Goal: Information Seeking & Learning: Learn about a topic

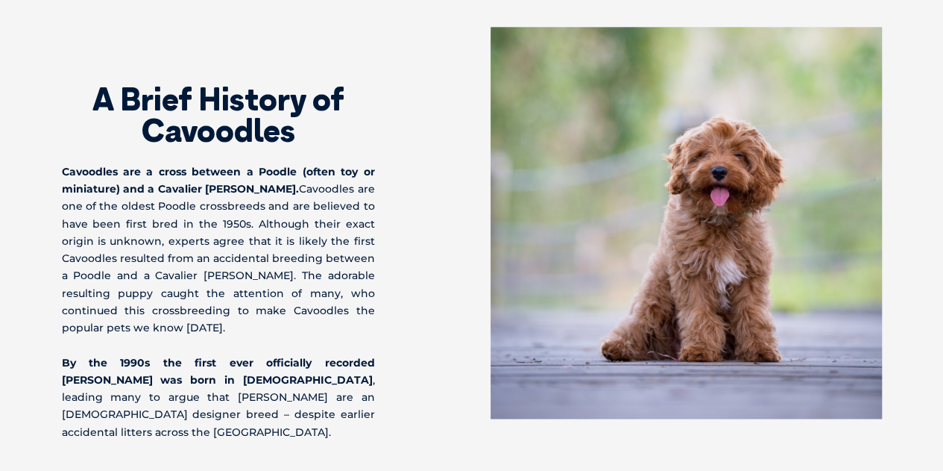
scroll to position [956, 0]
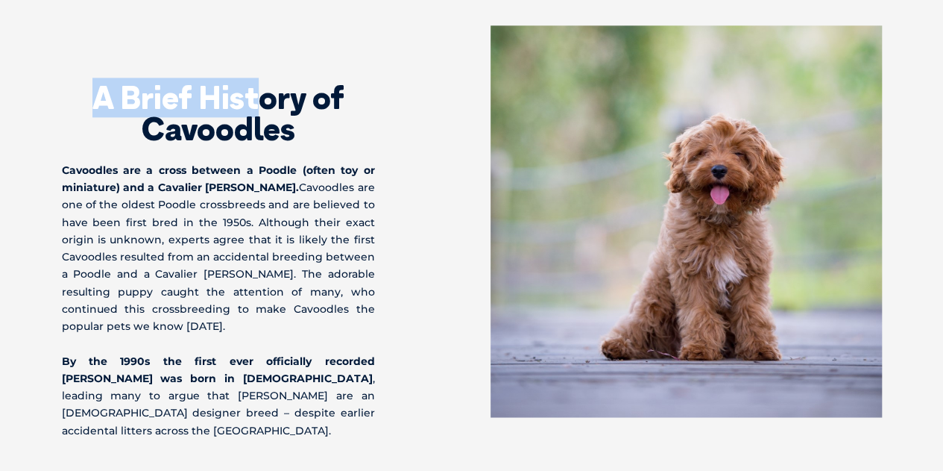
drag, startPoint x: 78, startPoint y: 93, endPoint x: 260, endPoint y: 95, distance: 182.0
click at [260, 95] on h2 "A Brief History of Cavoodles" at bounding box center [218, 113] width 313 height 63
click at [204, 96] on h2 "A Brief History of Cavoodles" at bounding box center [218, 113] width 313 height 63
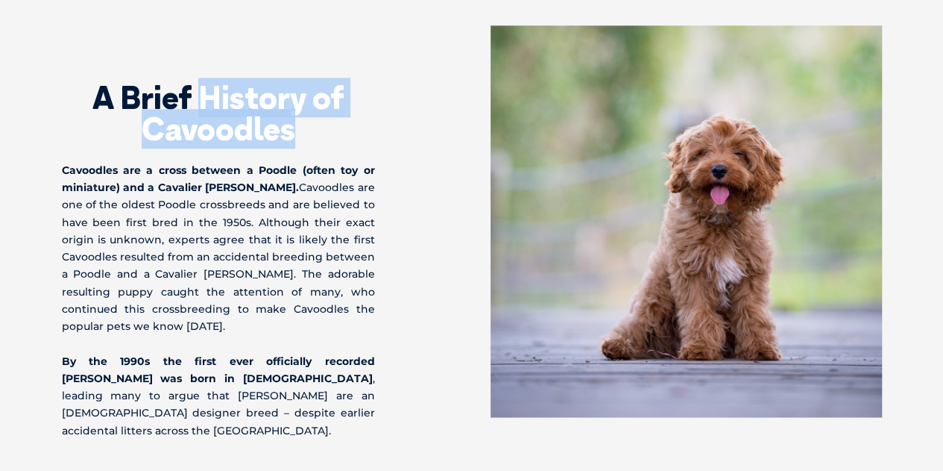
drag, startPoint x: 203, startPoint y: 96, endPoint x: 324, endPoint y: 140, distance: 128.6
click at [324, 140] on h2 "A Brief History of Cavoodles" at bounding box center [218, 113] width 313 height 63
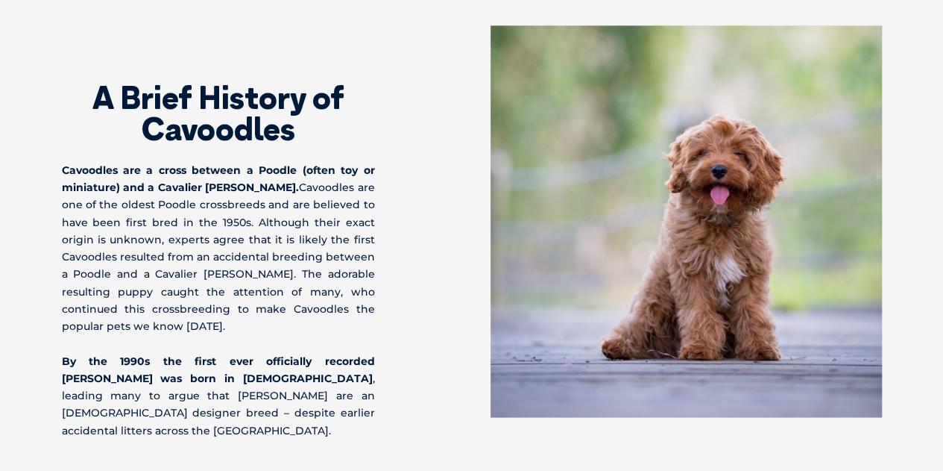
click at [413, 164] on div "A Brief History of Cavoodles Cavoodles are a cross between a Poodle (often toy …" at bounding box center [267, 232] width 410 height 414
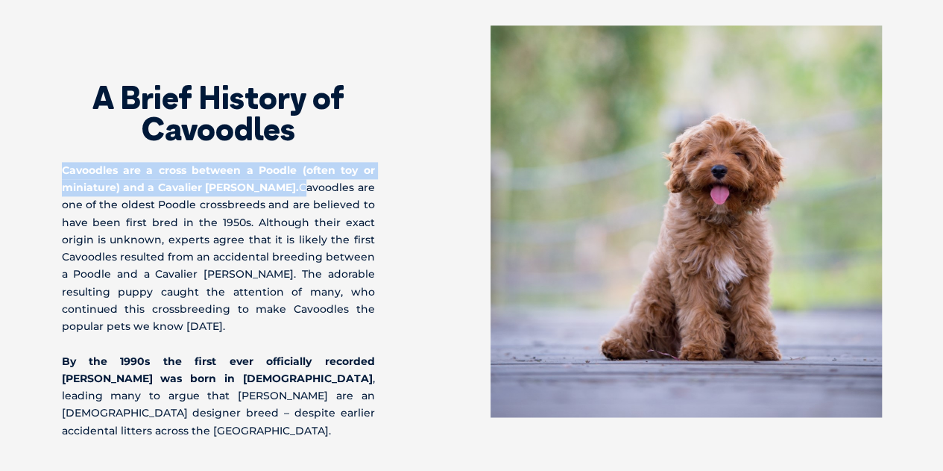
drag, startPoint x: 46, startPoint y: 161, endPoint x: 321, endPoint y: 193, distance: 277.0
click at [321, 193] on div "A Brief History of Cavoodles Cavoodles are a cross between a Poodle (often toy …" at bounding box center [472, 232] width 850 height 414
copy p "Cavoodles are a cross between a Poodle (often toy or miniature) and a Cavalier …"
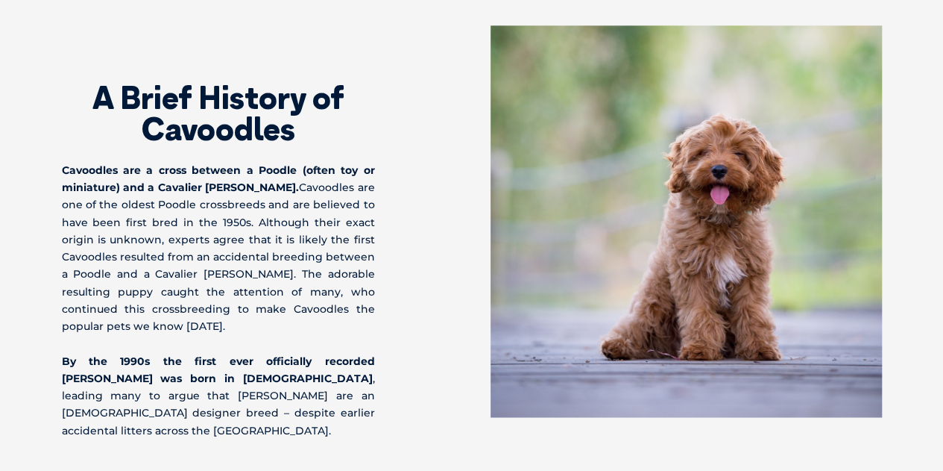
click at [403, 274] on div "A Brief History of Cavoodles Cavoodles are a cross between a Poodle (often toy …" at bounding box center [267, 232] width 410 height 414
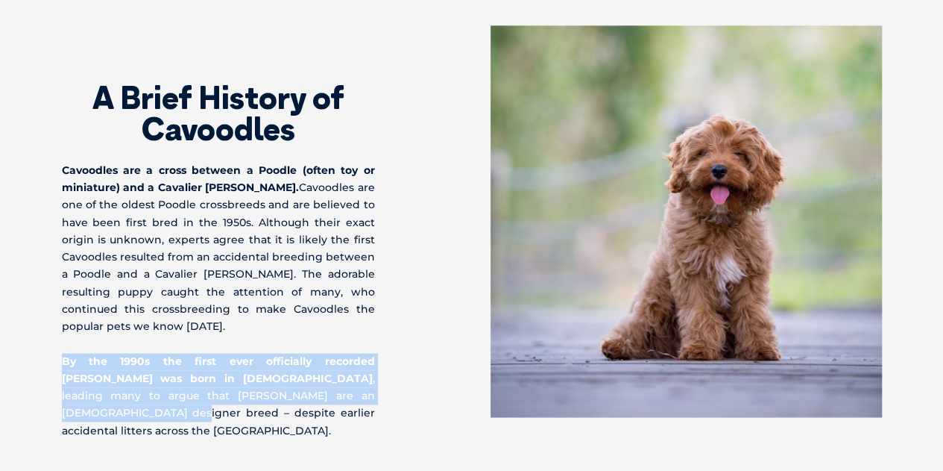
drag, startPoint x: 55, startPoint y: 353, endPoint x: 319, endPoint y: 397, distance: 267.7
click at [319, 397] on div "A Brief History of Cavoodles Cavoodles are a cross between a Poodle (often toy …" at bounding box center [472, 232] width 850 height 414
copy p "By the 1990s the first ever officially recorded [PERSON_NAME] was born in [DEMO…"
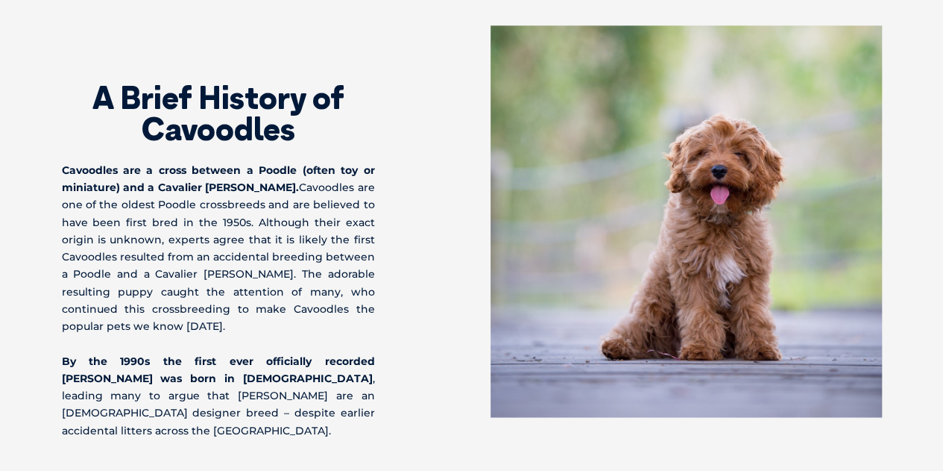
click at [407, 206] on div "A Brief History of Cavoodles Cavoodles are a cross between a Poodle (often toy …" at bounding box center [267, 232] width 410 height 414
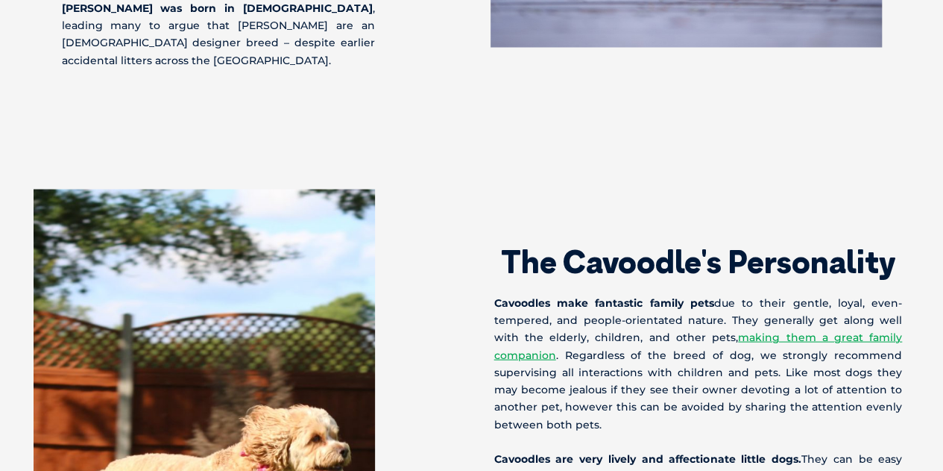
scroll to position [1327, 0]
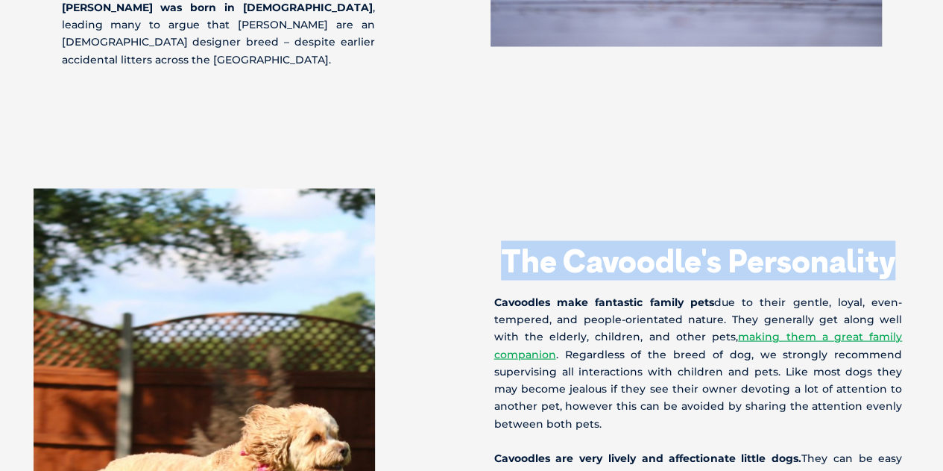
drag, startPoint x: 499, startPoint y: 242, endPoint x: 937, endPoint y: 242, distance: 437.7
copy h2 "The Cavoodle's Personality"
click at [744, 248] on h2 "The Cavoodle's Personality" at bounding box center [698, 260] width 409 height 31
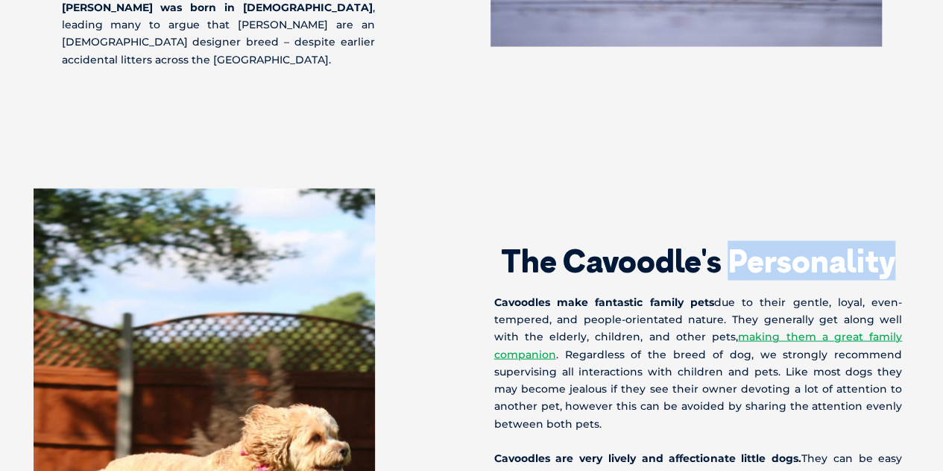
click at [744, 248] on h2 "The Cavoodle's Personality" at bounding box center [698, 260] width 409 height 31
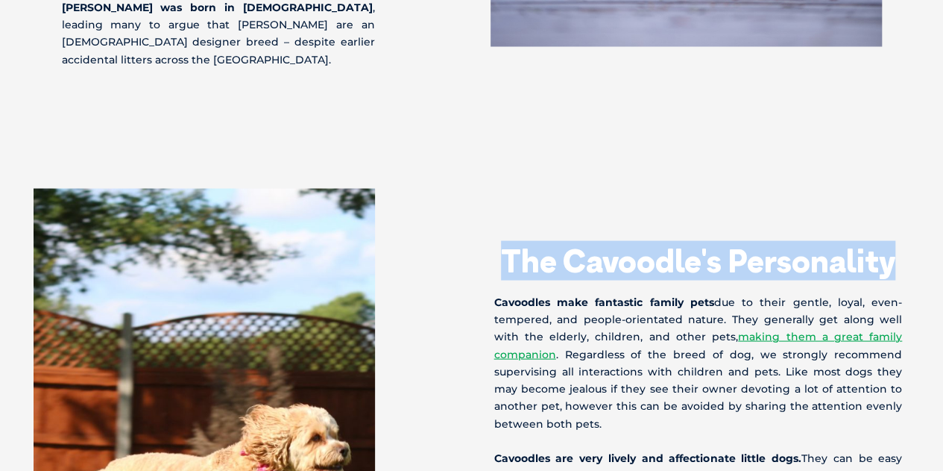
click at [744, 248] on h2 "The Cavoodle's Personality" at bounding box center [698, 260] width 409 height 31
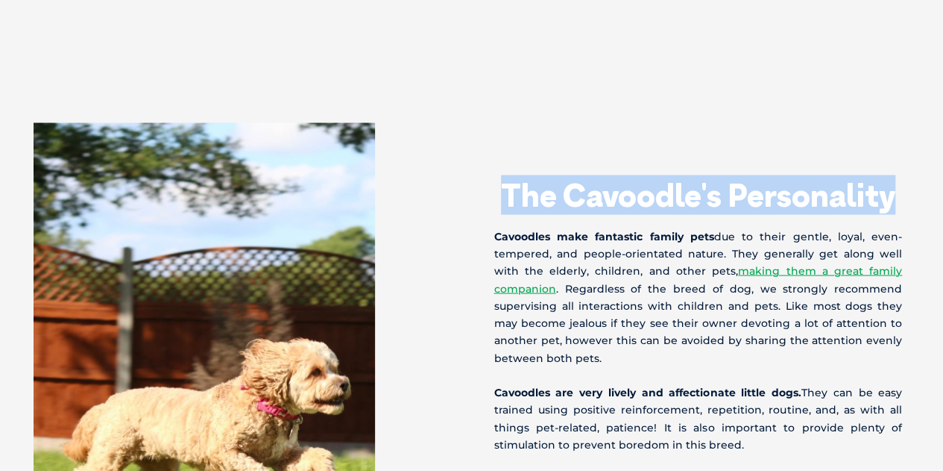
scroll to position [1394, 0]
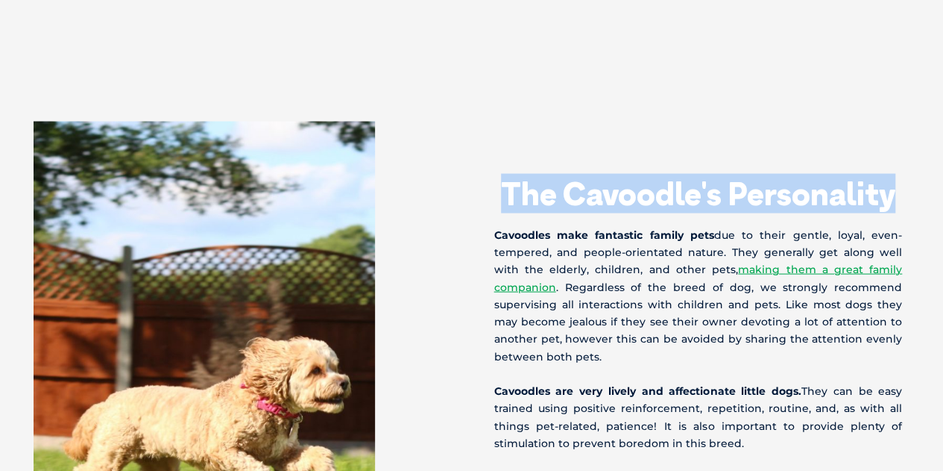
click at [682, 125] on div "The Cavoodle's Personality Cavoodles make fantastic family pets due to their ge…" at bounding box center [700, 442] width 457 height 643
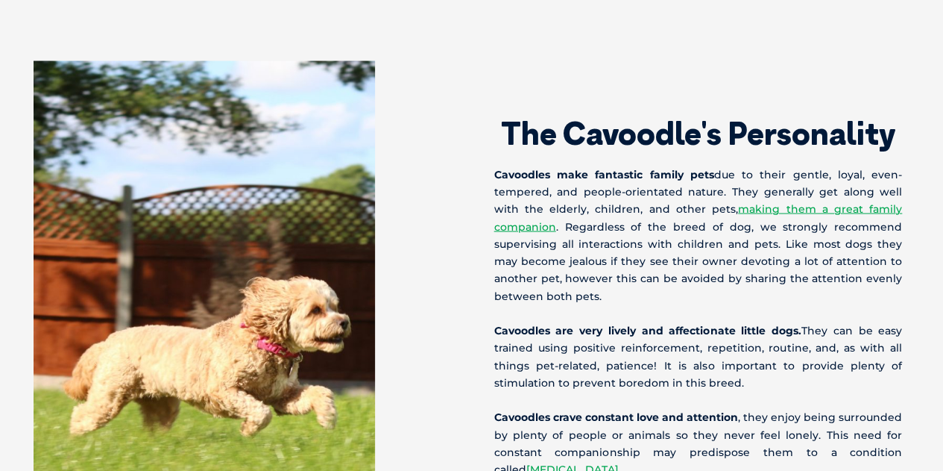
scroll to position [1479, 0]
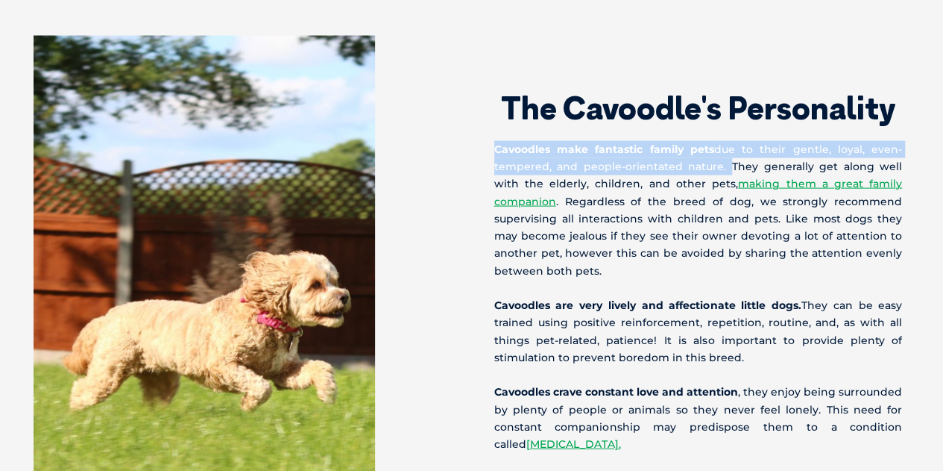
drag, startPoint x: 487, startPoint y: 131, endPoint x: 714, endPoint y: 147, distance: 228.0
click at [714, 147] on div "The Cavoodle's Personality Cavoodles make fantastic family pets due to their ge…" at bounding box center [700, 357] width 457 height 643
copy p "Cavoodles make fantastic family pets due to their gentle, loyal, even-tempered,…"
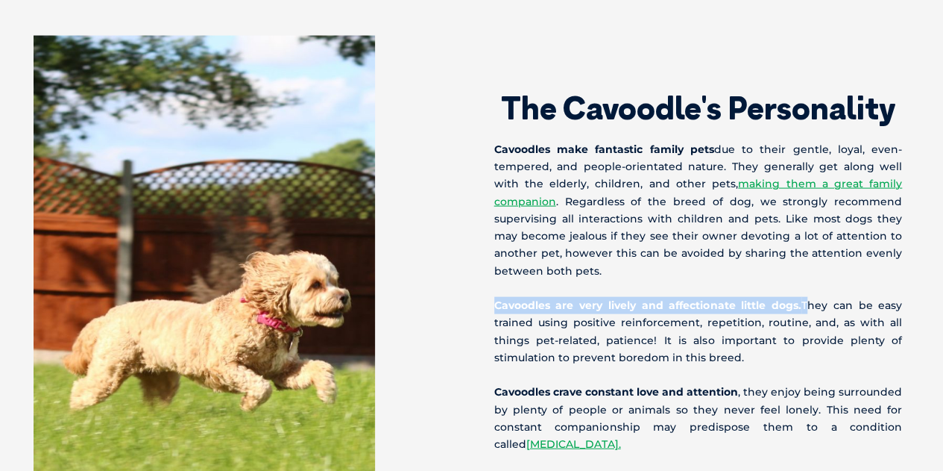
drag, startPoint x: 486, startPoint y: 280, endPoint x: 803, endPoint y: 290, distance: 317.1
click at [803, 290] on div "The Cavoodle's Personality Cavoodles make fantastic family pets due to their ge…" at bounding box center [700, 357] width 457 height 643
copy p "Cavoodles are very lively and affectionate little dogs."
click at [447, 230] on div at bounding box center [243, 305] width 457 height 538
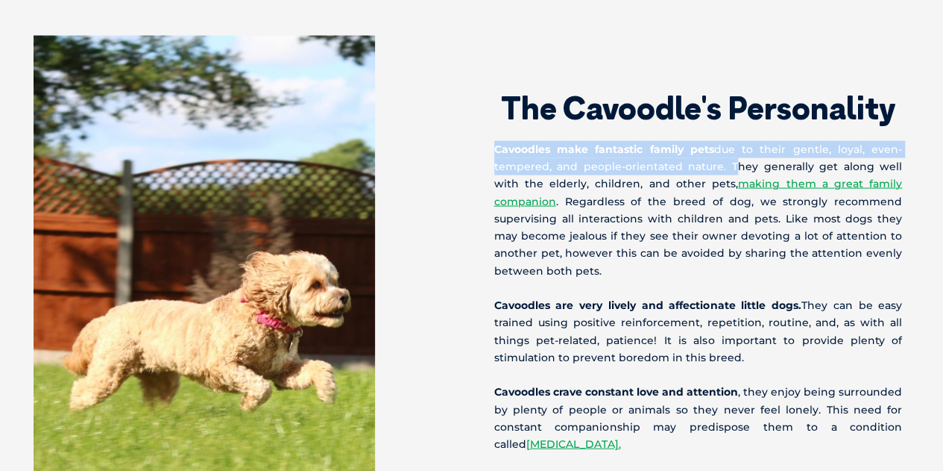
drag, startPoint x: 509, startPoint y: 131, endPoint x: 716, endPoint y: 151, distance: 208.3
click at [716, 151] on div "The Cavoodle's Personality Cavoodles make fantastic family pets due to their ge…" at bounding box center [700, 357] width 457 height 643
copy p "Cavoodles make fantastic family pets due to their gentle, loyal, even-tempered,…"
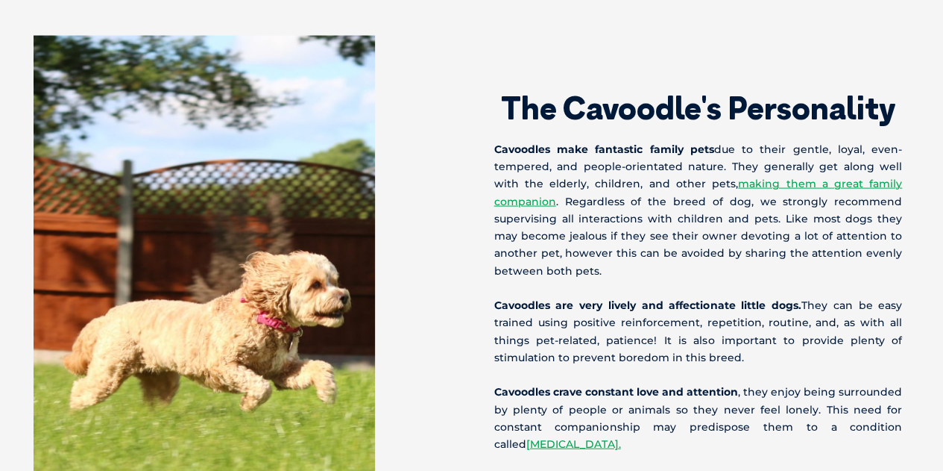
click at [468, 133] on div at bounding box center [243, 305] width 457 height 538
drag, startPoint x: 493, startPoint y: 292, endPoint x: 801, endPoint y: 286, distance: 308.0
click at [801, 286] on div "The Cavoodle's Personality Cavoodles make fantastic family pets due to their ge…" at bounding box center [700, 357] width 457 height 643
copy strong "Cavoodles are very lively and affectionate little dogs."
click at [503, 277] on div "The Cavoodle's Personality Cavoodles make fantastic family pets due to their ge…" at bounding box center [700, 357] width 457 height 643
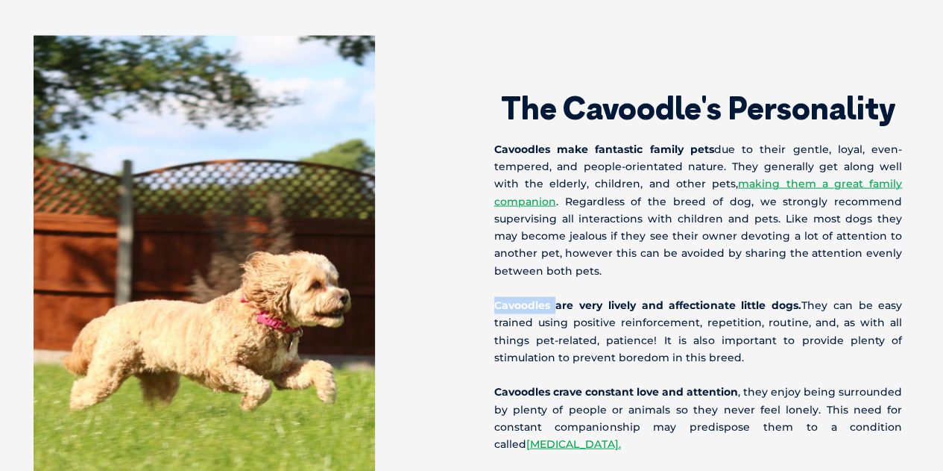
click at [503, 277] on div "The Cavoodle's Personality Cavoodles make fantastic family pets due to their ge…" at bounding box center [700, 357] width 457 height 643
click at [482, 284] on div "The Cavoodle's Personality Cavoodles make fantastic family pets due to their ge…" at bounding box center [700, 357] width 457 height 643
drag, startPoint x: 482, startPoint y: 284, endPoint x: 793, endPoint y: 281, distance: 311.7
click at [793, 281] on div "The Cavoodle's Personality Cavoodles make fantastic family pets due to their ge…" at bounding box center [700, 357] width 457 height 643
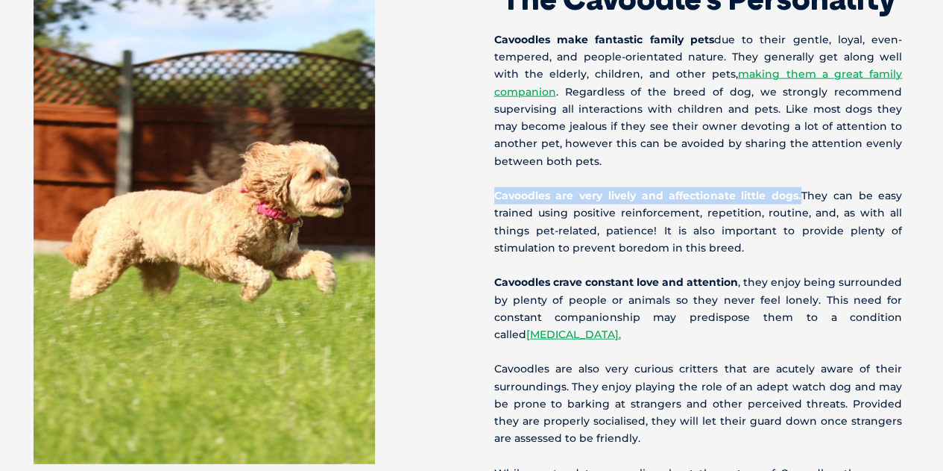
scroll to position [1625, 0]
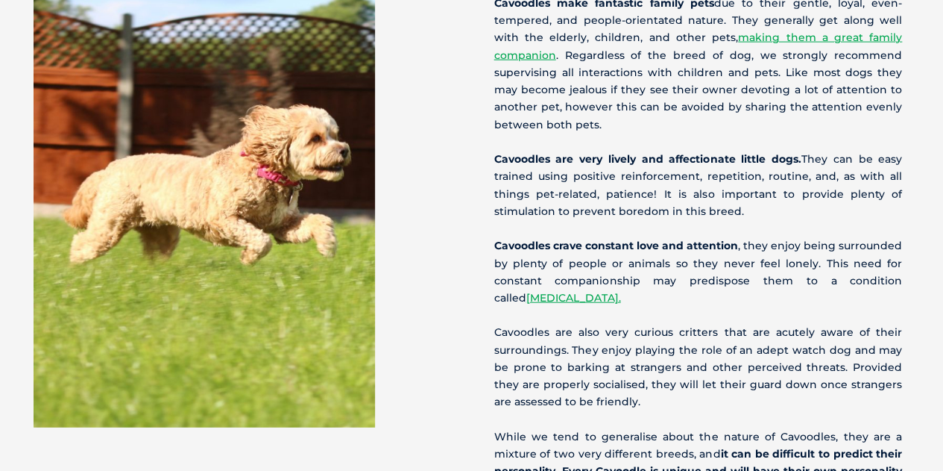
click at [444, 271] on div at bounding box center [243, 159] width 457 height 538
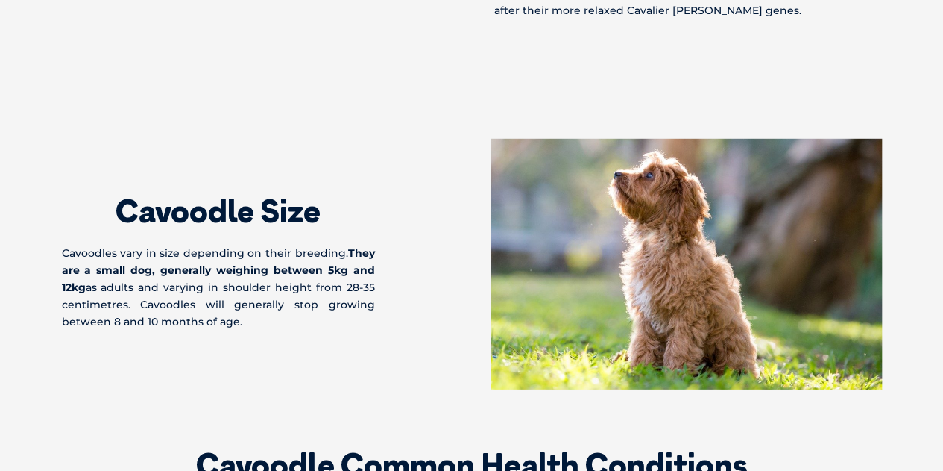
scroll to position [2138, 0]
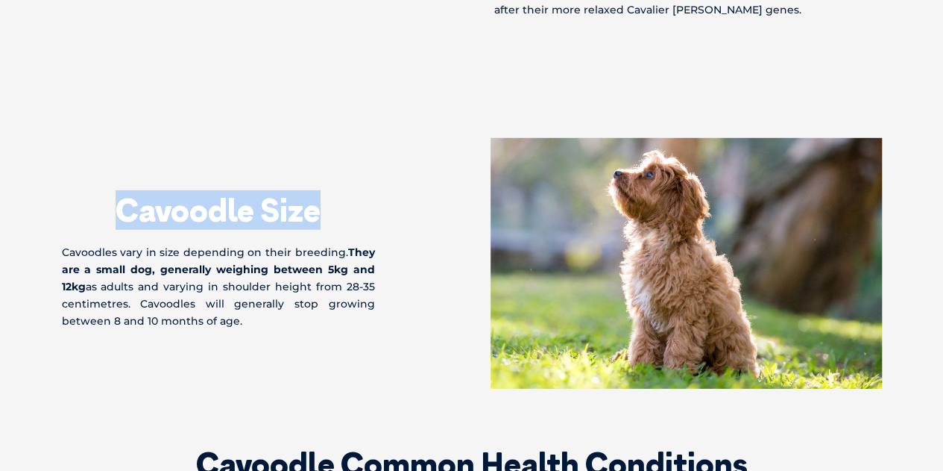
drag, startPoint x: 118, startPoint y: 180, endPoint x: 334, endPoint y: 183, distance: 216.3
click at [334, 195] on h2 "Cavoodle Size" at bounding box center [218, 210] width 313 height 31
copy h2 "Cavoodle Size"
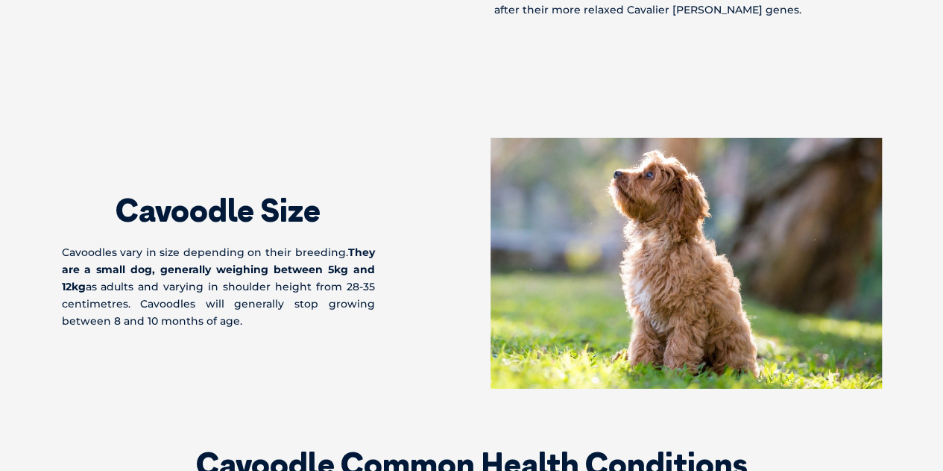
click at [407, 238] on div "Cavoodle Size Cavoodles vary in size depending on their breeding. They are a sm…" at bounding box center [267, 234] width 410 height 192
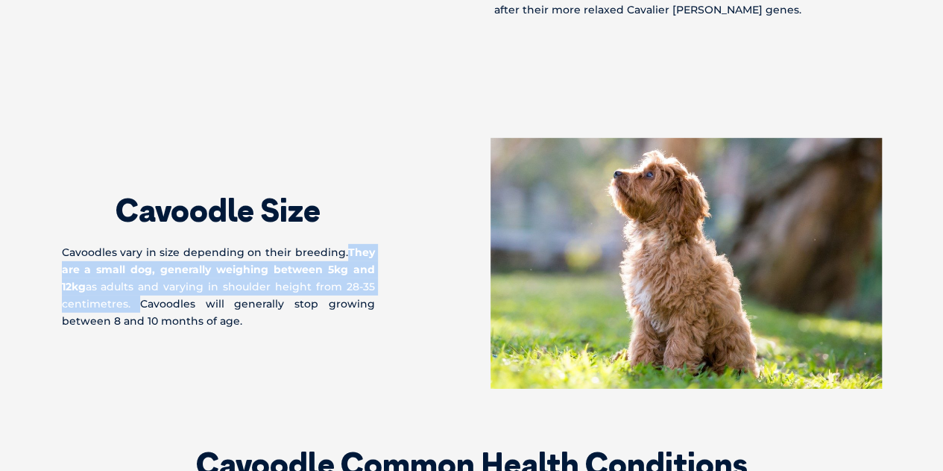
drag, startPoint x: 346, startPoint y: 230, endPoint x: 129, endPoint y: 284, distance: 223.5
click at [129, 284] on p "Cavoodles vary in size depending on their breeding. They are a small dog, gener…" at bounding box center [218, 287] width 313 height 87
copy p "They are a small dog, generally weighing between 5kg and 12kg as adults and var…"
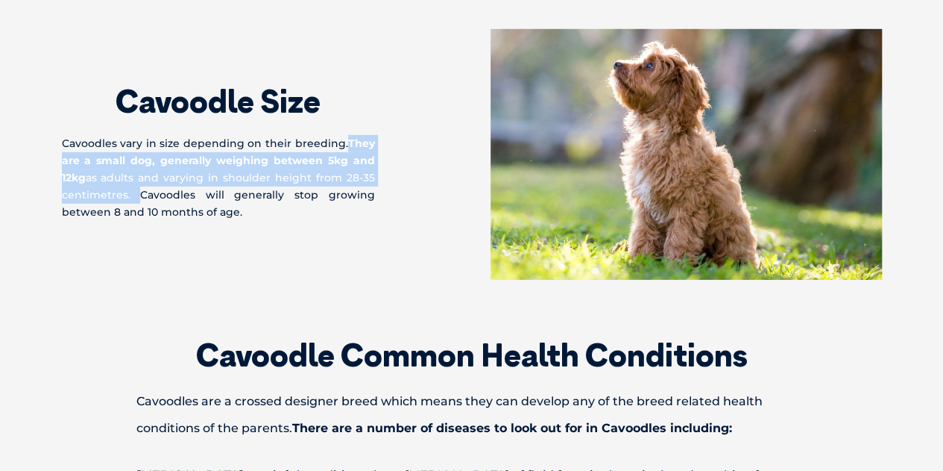
scroll to position [2264, 0]
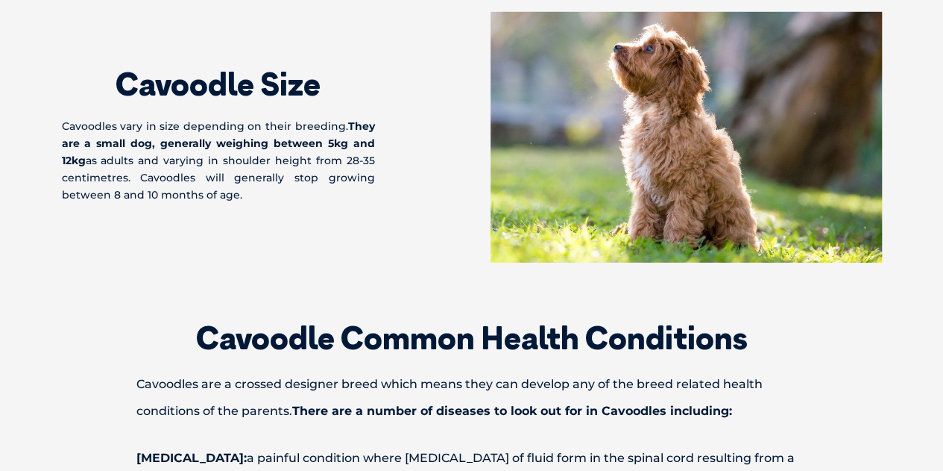
click at [468, 243] on div "Cavoodle Size Cavoodles vary in size depending on their breeding. They are a sm…" at bounding box center [472, 137] width 850 height 251
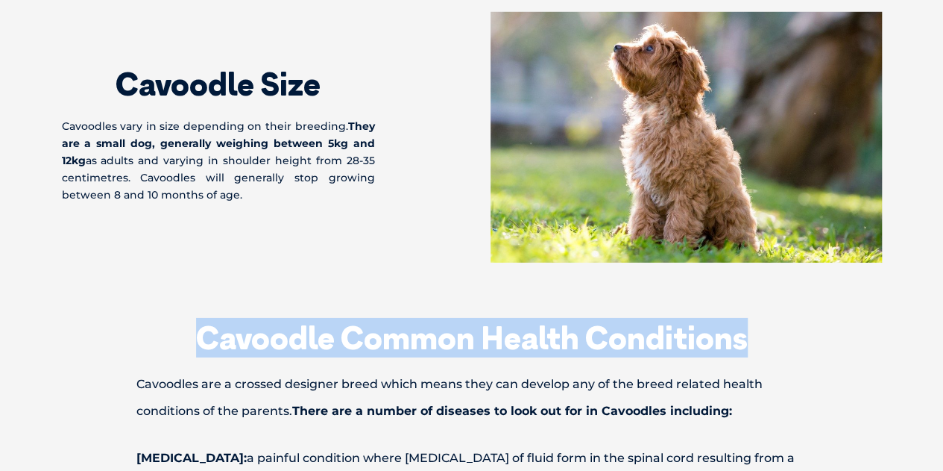
drag, startPoint x: 154, startPoint y: 321, endPoint x: 871, endPoint y: 318, distance: 717.4
copy h2 "Cavoodle Common Health Conditions"
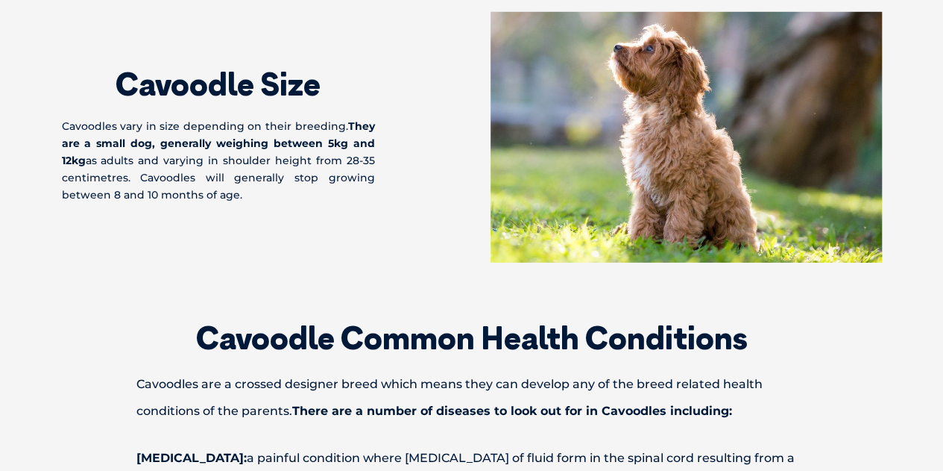
click at [385, 145] on div "Cavoodle Size Cavoodles vary in size depending on their breeding. They are a sm…" at bounding box center [267, 108] width 410 height 192
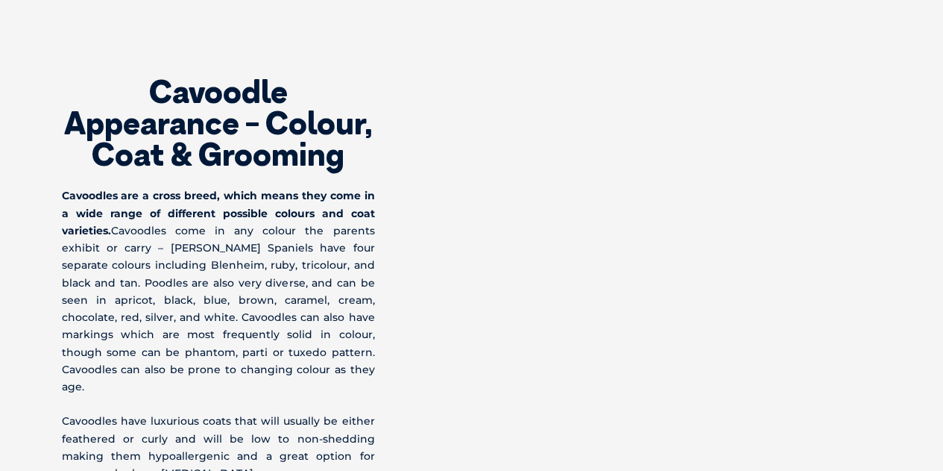
scroll to position [4709, 0]
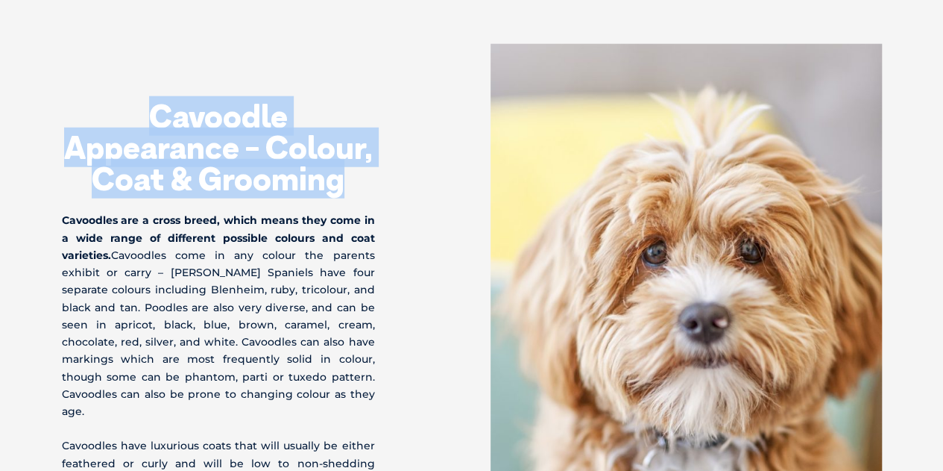
drag, startPoint x: 155, startPoint y: 94, endPoint x: 377, endPoint y: 164, distance: 233.0
click at [377, 164] on div "Cavoodle Appearance - Colour, Coat & Grooming Cavoodles are a cross breed, whic…" at bounding box center [267, 344] width 410 height 601
click at [426, 143] on div "Cavoodle Appearance - Colour, Coat & Grooming Cavoodles are a cross breed, whic…" at bounding box center [267, 344] width 410 height 601
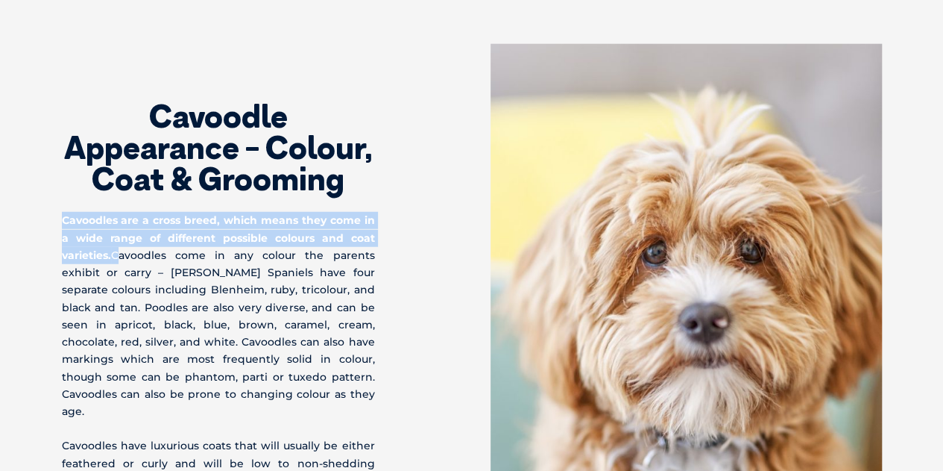
drag, startPoint x: 57, startPoint y: 195, endPoint x: 112, endPoint y: 236, distance: 68.6
click at [112, 236] on div "Cavoodle Appearance - Colour, Coat & Grooming Cavoodles are a cross breed, whic…" at bounding box center [472, 344] width 850 height 601
